Goal: Task Accomplishment & Management: Complete application form

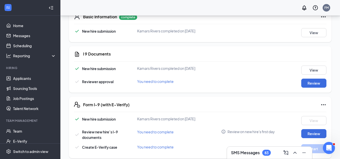
scroll to position [126, 0]
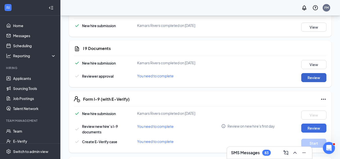
click at [313, 76] on button "Review" at bounding box center [313, 77] width 25 height 9
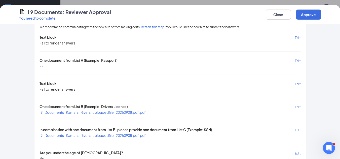
scroll to position [25, 0]
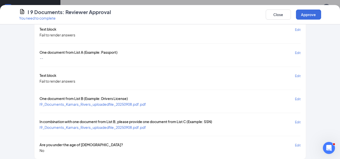
click at [119, 104] on span "I9_Documents_Kamars_Rivers_uploadedfile_20250908.pdf.pdf" at bounding box center [93, 104] width 106 height 5
click at [273, 8] on div "I 9 Documents: Reviewer Approval You need to complete Close Approve" at bounding box center [170, 14] width 340 height 19
drag, startPoint x: 282, startPoint y: 15, endPoint x: 119, endPoint y: 3, distance: 163.6
click at [283, 15] on button "Close" at bounding box center [278, 15] width 25 height 10
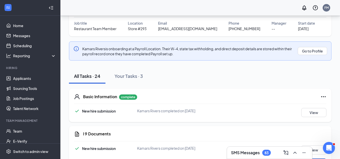
scroll to position [0, 0]
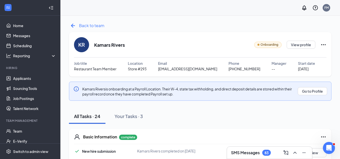
click at [72, 26] on icon "ArrowLeftNew" at bounding box center [73, 26] width 8 height 8
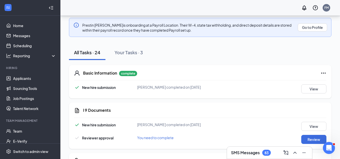
scroll to position [101, 0]
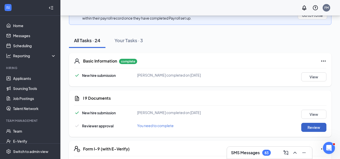
click at [311, 128] on button "Review" at bounding box center [313, 127] width 25 height 9
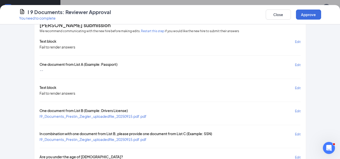
scroll to position [25, 0]
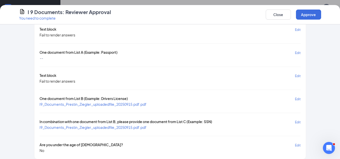
click at [93, 106] on span "I9_Documents_Prestin_Ziegler_uploadedfile_20250915.pdf.pdf" at bounding box center [93, 104] width 107 height 5
click at [120, 127] on span "I9_Documents_Prestin_Ziegler_uploadedfile_20250915.pdf.pdf" at bounding box center [93, 127] width 107 height 5
click at [308, 13] on button "Approve" at bounding box center [308, 15] width 25 height 10
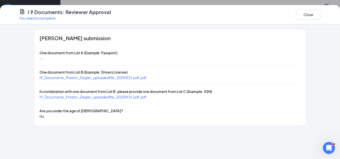
scroll to position [0, 0]
click at [307, 17] on button "Close" at bounding box center [308, 15] width 25 height 10
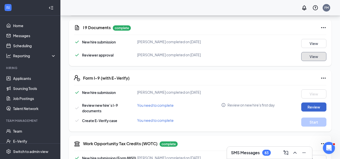
scroll to position [176, 0]
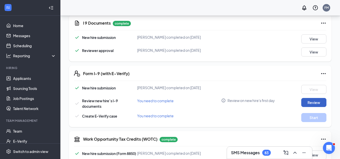
click at [313, 103] on button "Review" at bounding box center [313, 102] width 25 height 9
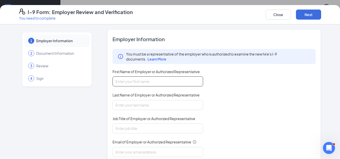
click at [141, 85] on input "First Name of Employer or Authorized Representative" at bounding box center [158, 82] width 91 height 10
type input "Felicia"
type input "Mont"
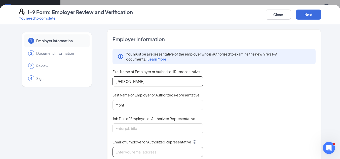
type input "fmont@bajco.net"
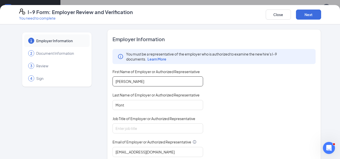
type input "3096827272"
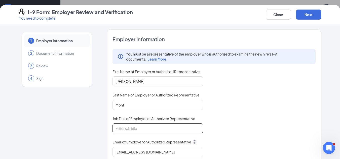
click at [144, 131] on input "Job Title of Employer or Authorized Representative" at bounding box center [158, 129] width 91 height 10
type input "Area Supervisor"
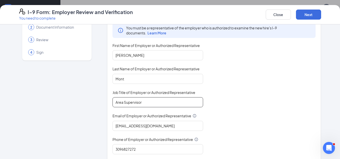
scroll to position [73, 0]
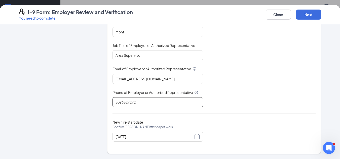
drag, startPoint x: 150, startPoint y: 103, endPoint x: 77, endPoint y: 93, distance: 73.2
click at [77, 93] on div "1 Employer Information 2 Document Information 3 Review 4 Sign Employer Informat…" at bounding box center [170, 55] width 302 height 198
type input "3094537424"
click at [305, 15] on button "Next" at bounding box center [308, 15] width 25 height 10
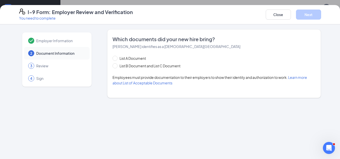
scroll to position [0, 0]
click at [153, 65] on span "List B Document and List C Document" at bounding box center [150, 66] width 65 height 6
click at [116, 65] on input "List B Document and List C Document" at bounding box center [115, 65] width 4 height 4
radio input "true"
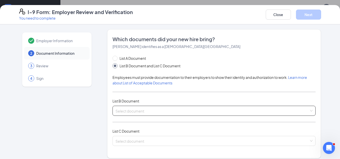
click at [142, 115] on span at bounding box center [213, 111] width 194 height 10
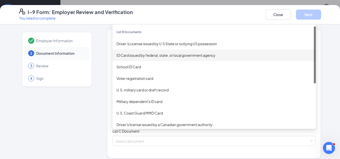
click at [176, 53] on div "ID Card issued by federal, state, or local government agency" at bounding box center [214, 56] width 195 height 6
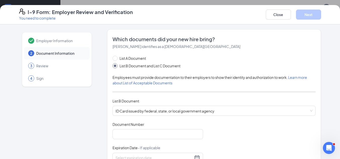
click at [186, 64] on div "Employer Information 2 Document Information 3 Review 4 Sign Which documents did…" at bounding box center [170, 91] width 340 height 135
click at [132, 129] on input "Document Number" at bounding box center [158, 134] width 91 height 10
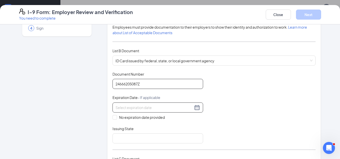
type input "24666205087Z"
click at [159, 107] on input at bounding box center [155, 108] width 78 height 6
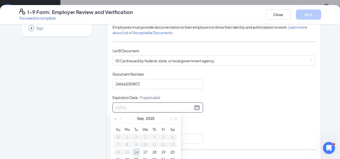
type input "09/23/2025"
type input "09/22/2025"
click at [118, 152] on table "Su Mo Tu We Th Fr Sa 31 1 2 3 4 5 6 7 8 9 10 11 12 13 14 15 16 17 18 19 20 21 2…" at bounding box center [145, 152] width 63 height 53
type input "09/16/2025"
click at [137, 151] on div "16" at bounding box center [136, 152] width 6 height 6
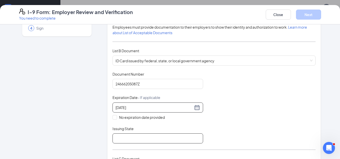
click at [121, 140] on input "Issuing State" at bounding box center [158, 139] width 91 height 10
type input "IL"
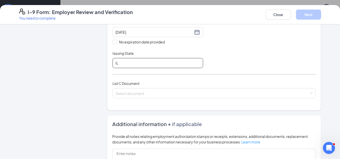
scroll to position [151, 0]
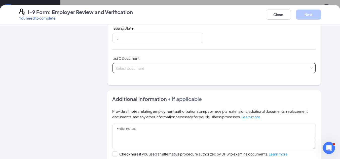
click at [154, 66] on input "search" at bounding box center [213, 67] width 194 height 8
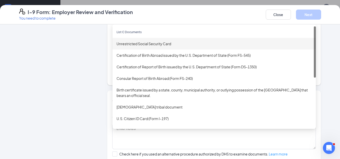
click at [142, 44] on div "Unrestricted Social Security Card" at bounding box center [214, 44] width 195 height 6
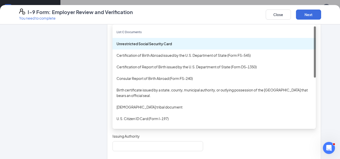
click at [169, 43] on div "Unrestricted Social Security Card" at bounding box center [214, 44] width 195 height 6
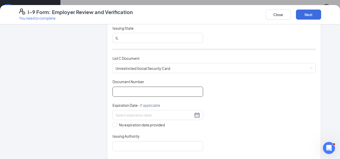
click at [140, 93] on input "Document Number" at bounding box center [158, 92] width 91 height 10
type input "34046352"
click at [113, 125] on input "No expiration date provided" at bounding box center [115, 125] width 4 height 4
checkbox input "true"
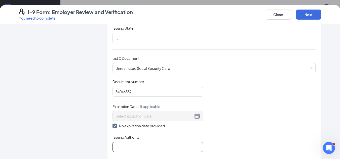
drag, startPoint x: 121, startPoint y: 152, endPoint x: 123, endPoint y: 150, distance: 2.9
click at [122, 152] on input "Issuing Authority" at bounding box center [158, 147] width 91 height 10
type input "SSC"
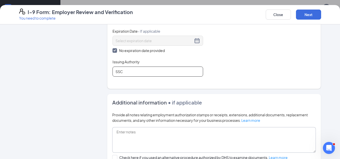
scroll to position [287, 0]
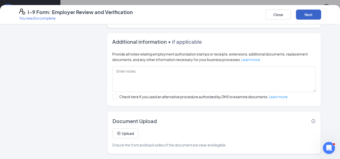
click at [308, 11] on button "Next" at bounding box center [308, 15] width 25 height 10
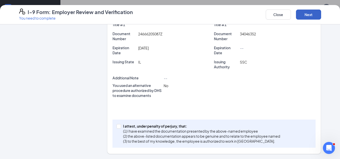
scroll to position [145, 0]
click at [118, 126] on input "I attest, under penalty of perjury, that: (1) I have examined the documentation…" at bounding box center [119, 126] width 4 height 4
checkbox input "true"
click at [307, 10] on button "Next" at bounding box center [308, 15] width 25 height 10
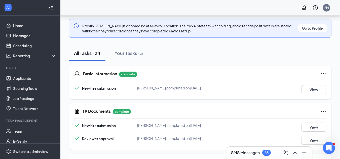
scroll to position [25, 0]
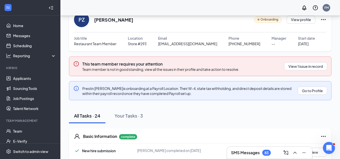
click at [72, 5] on icon "ArrowLeftNew" at bounding box center [73, 0] width 8 height 8
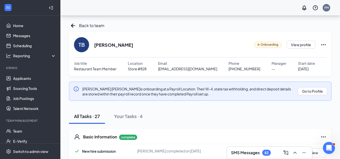
scroll to position [101, 0]
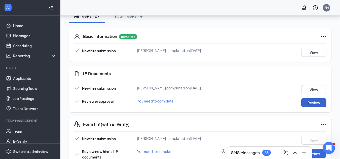
click at [322, 103] on button "Review" at bounding box center [313, 102] width 25 height 9
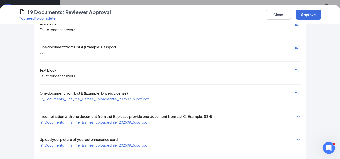
scroll to position [50, 0]
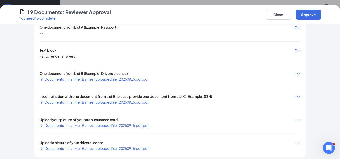
click at [130, 78] on span "I9_Documents_Tina_Me_Barnes_uploadedfile_20250915.pdf.pdf" at bounding box center [94, 79] width 109 height 5
click at [131, 103] on span "I9_Documents_Tina_Me_Barnes_uploadedfile_20250915.pdf.pdf" at bounding box center [94, 102] width 109 height 5
click at [304, 17] on button "Approve" at bounding box center [308, 15] width 25 height 10
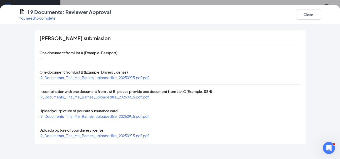
scroll to position [0, 0]
click at [303, 14] on button "Close" at bounding box center [308, 15] width 25 height 10
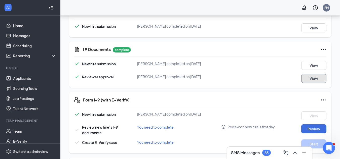
scroll to position [151, 0]
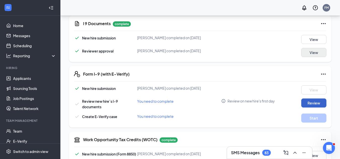
click at [312, 100] on button "Review" at bounding box center [313, 103] width 25 height 9
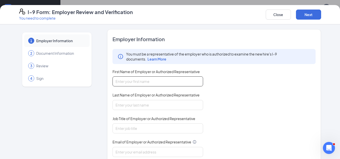
click at [166, 82] on input "First Name of Employer or Authorized Representative" at bounding box center [158, 82] width 91 height 10
type input "Felicia"
type input "Mont"
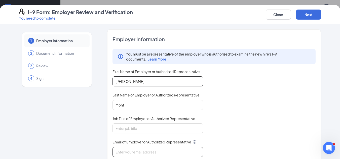
type input "fmont@bajco.net"
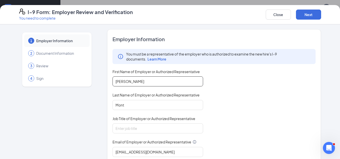
type input "3096827272"
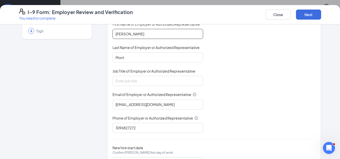
scroll to position [50, 0]
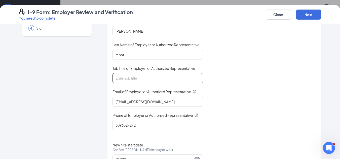
click at [166, 73] on input "Job Title of Employer or Authorized Representative" at bounding box center [158, 78] width 91 height 10
type input "Area Supervisor"
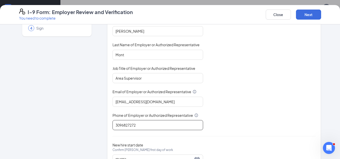
drag, startPoint x: 146, startPoint y: 126, endPoint x: 86, endPoint y: 119, distance: 61.2
click at [87, 120] on div "1 Employer Information 2 Document Information 3 Review 4 Sign Employer Informat…" at bounding box center [170, 78] width 302 height 198
type input "3094537424"
click at [317, 13] on button "Next" at bounding box center [308, 15] width 25 height 10
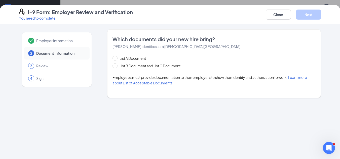
scroll to position [0, 0]
click at [124, 67] on span "List B Document and List C Document" at bounding box center [150, 66] width 65 height 6
click at [116, 67] on input "List B Document and List C Document" at bounding box center [115, 65] width 4 height 4
radio input "true"
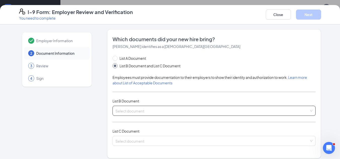
click at [141, 114] on span at bounding box center [213, 111] width 194 height 10
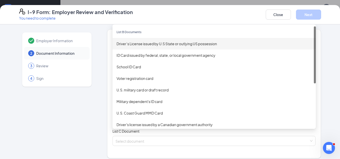
click at [164, 43] on div "Driver’s License issued by U.S State or outlying US possession" at bounding box center [214, 44] width 195 height 6
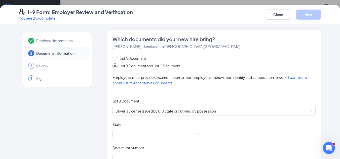
click at [139, 129] on div "State" at bounding box center [158, 125] width 91 height 7
click at [138, 134] on span at bounding box center [158, 135] width 85 height 10
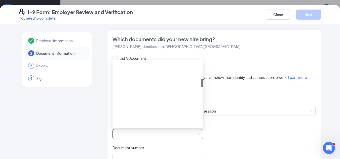
scroll to position [126, 0]
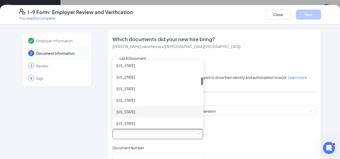
click at [131, 111] on div "Illinois" at bounding box center [158, 112] width 83 height 6
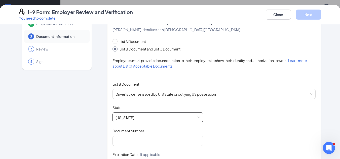
scroll to position [50, 0]
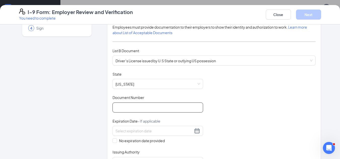
click at [134, 107] on input "Document Number" at bounding box center [158, 108] width 91 height 10
type input "B65281384829"
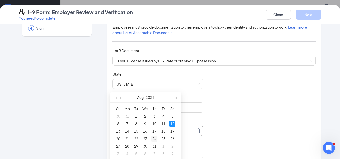
scroll to position [201, 0]
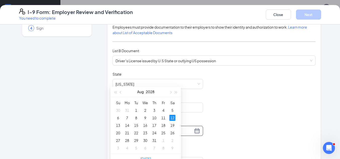
click at [171, 117] on div "12" at bounding box center [172, 118] width 6 height 6
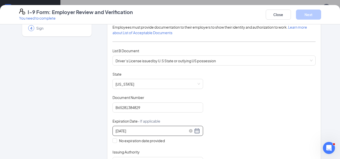
click at [161, 131] on input "08/12/2028" at bounding box center [155, 131] width 78 height 6
type input "08/12/2028"
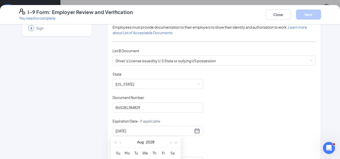
click at [230, 111] on div "Document Title Driver’s License issued by U.S State or outlying US possession S…" at bounding box center [214, 120] width 203 height 96
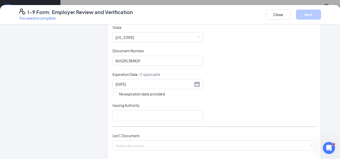
scroll to position [101, 0]
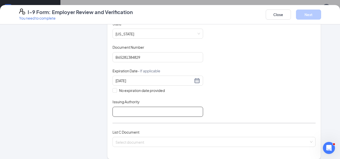
click at [150, 110] on input "Issuing Authority" at bounding box center [158, 112] width 91 height 10
type input "IL"
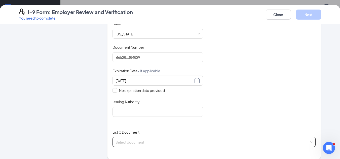
click at [147, 139] on input "search" at bounding box center [213, 141] width 194 height 8
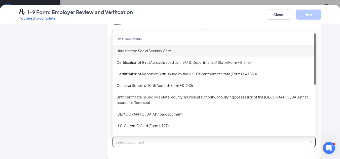
click at [182, 52] on div "Unrestricted Social Security Card" at bounding box center [214, 51] width 195 height 6
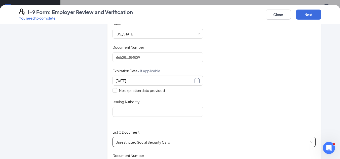
scroll to position [151, 0]
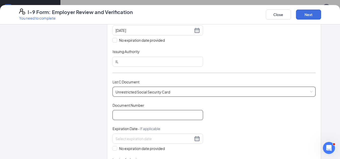
click at [131, 114] on input "Document Number" at bounding box center [158, 115] width 91 height 10
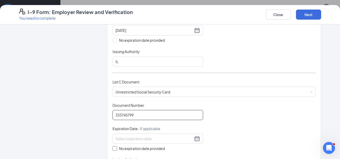
type input "333745799"
click at [117, 148] on span "No expiration date provided" at bounding box center [142, 149] width 50 height 6
click at [115, 148] on input "No expiration date provided" at bounding box center [115, 148] width 4 height 4
checkbox input "true"
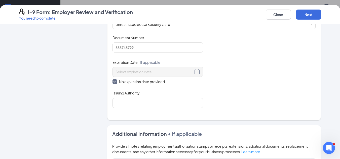
scroll to position [227, 0]
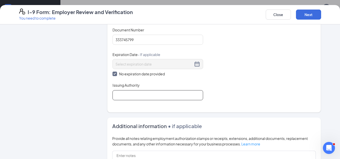
click at [131, 95] on input "Issuing Authority" at bounding box center [158, 95] width 91 height 10
type input "SSC"
click at [314, 12] on button "Next" at bounding box center [308, 15] width 25 height 10
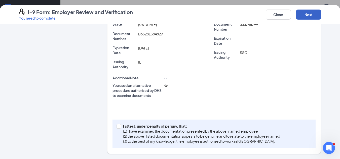
scroll to position [154, 0]
click at [118, 128] on input "I attest, under penalty of perjury, that: (1) I have examined the documentation…" at bounding box center [119, 126] width 4 height 4
checkbox input "true"
click at [305, 16] on button "Next" at bounding box center [308, 15] width 25 height 10
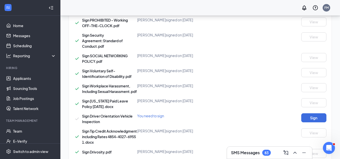
scroll to position [503, 0]
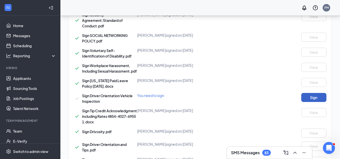
click at [313, 102] on button "Sign" at bounding box center [313, 97] width 25 height 9
